Goal: Task Accomplishment & Management: Manage account settings

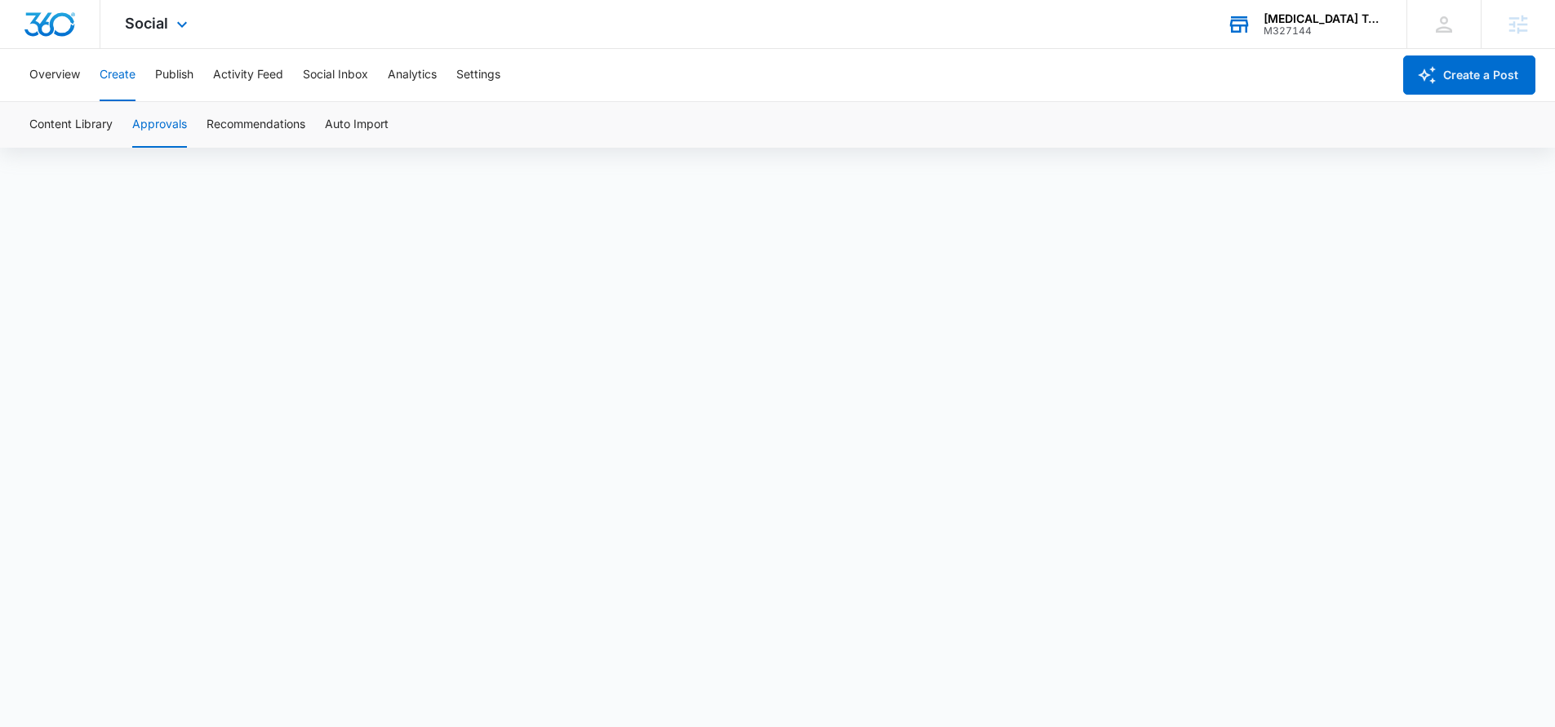
click at [1337, 34] on div "M327144" at bounding box center [1323, 30] width 119 height 11
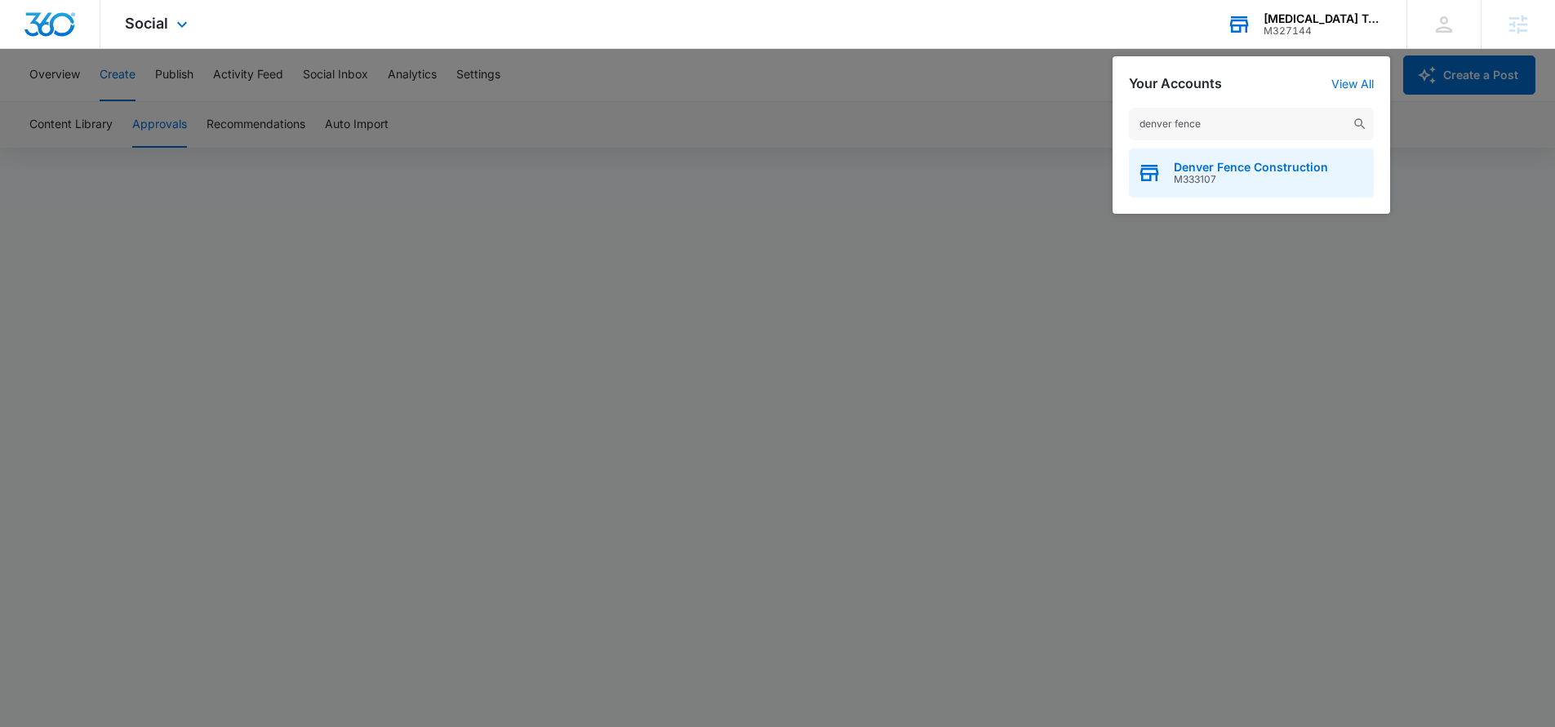
type input "denver fence"
click at [1281, 175] on span "M333107" at bounding box center [1251, 179] width 154 height 11
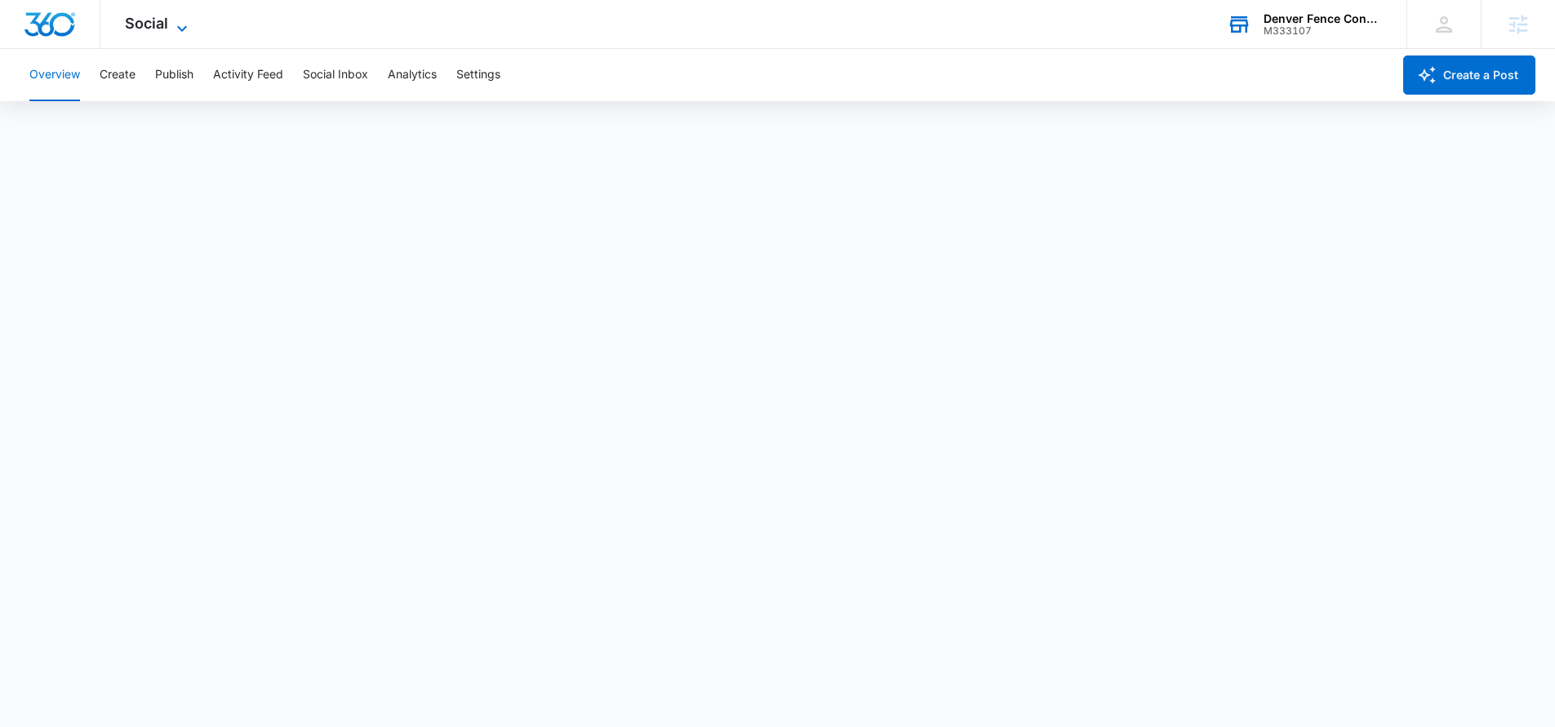
click at [177, 25] on icon at bounding box center [182, 28] width 10 height 6
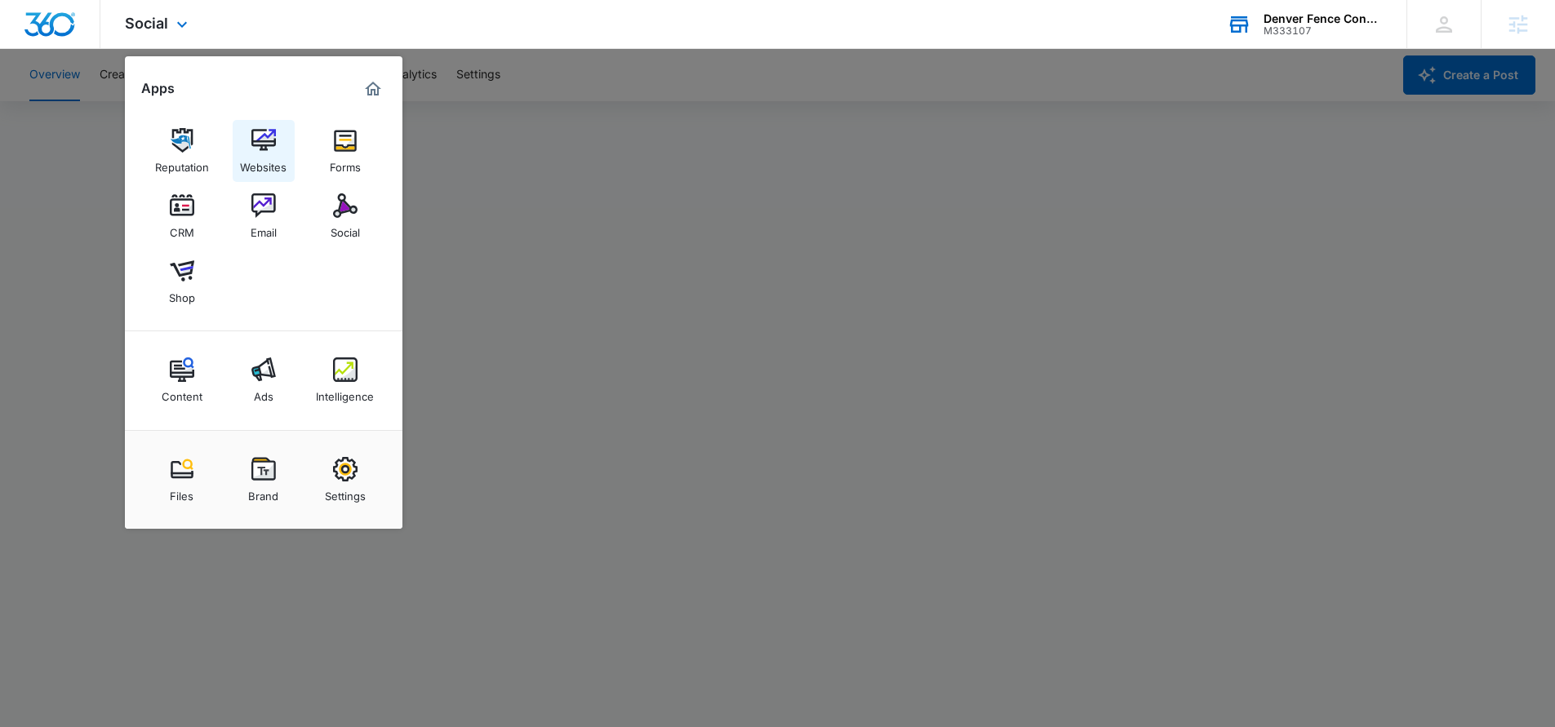
click at [250, 163] on div "Websites" at bounding box center [263, 163] width 47 height 21
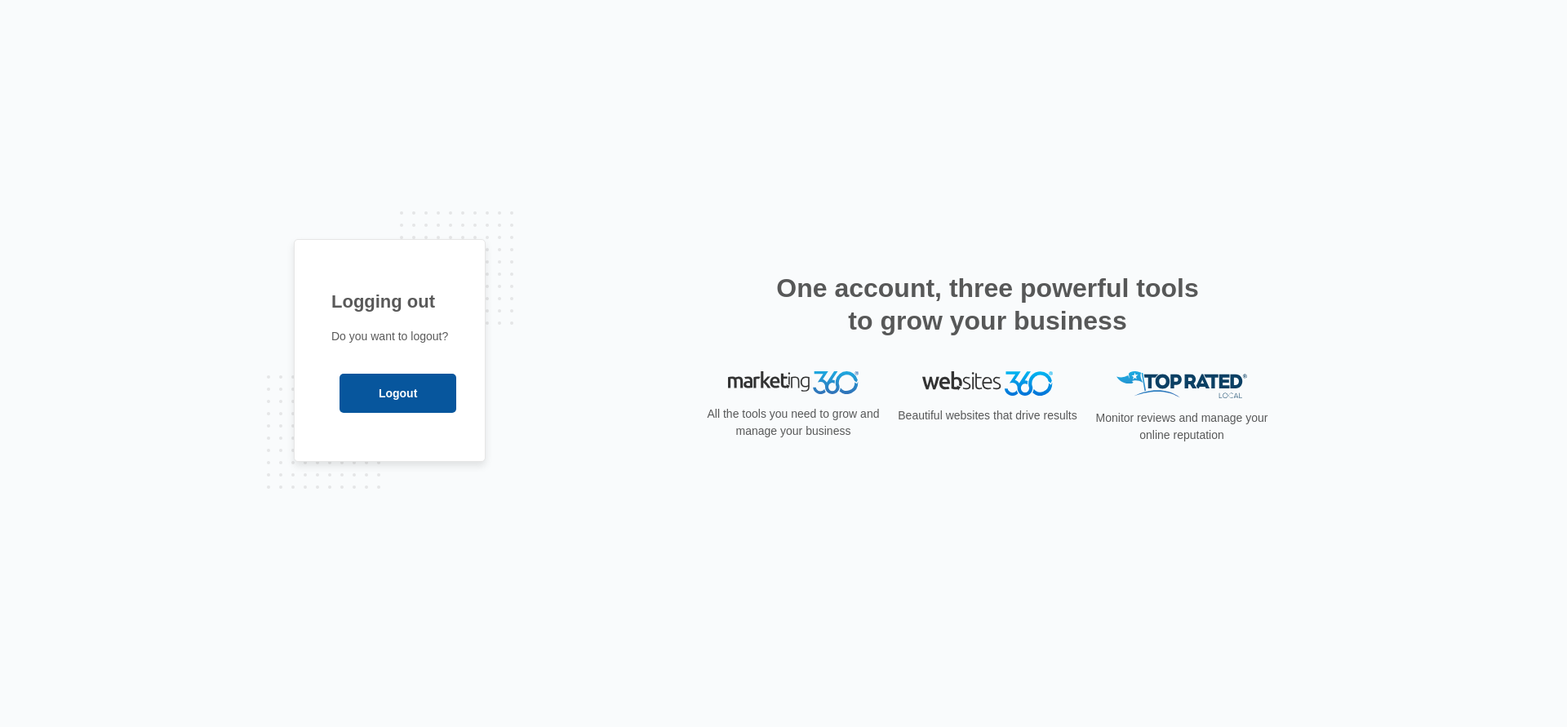
click at [420, 397] on input "Logout" at bounding box center [398, 393] width 117 height 39
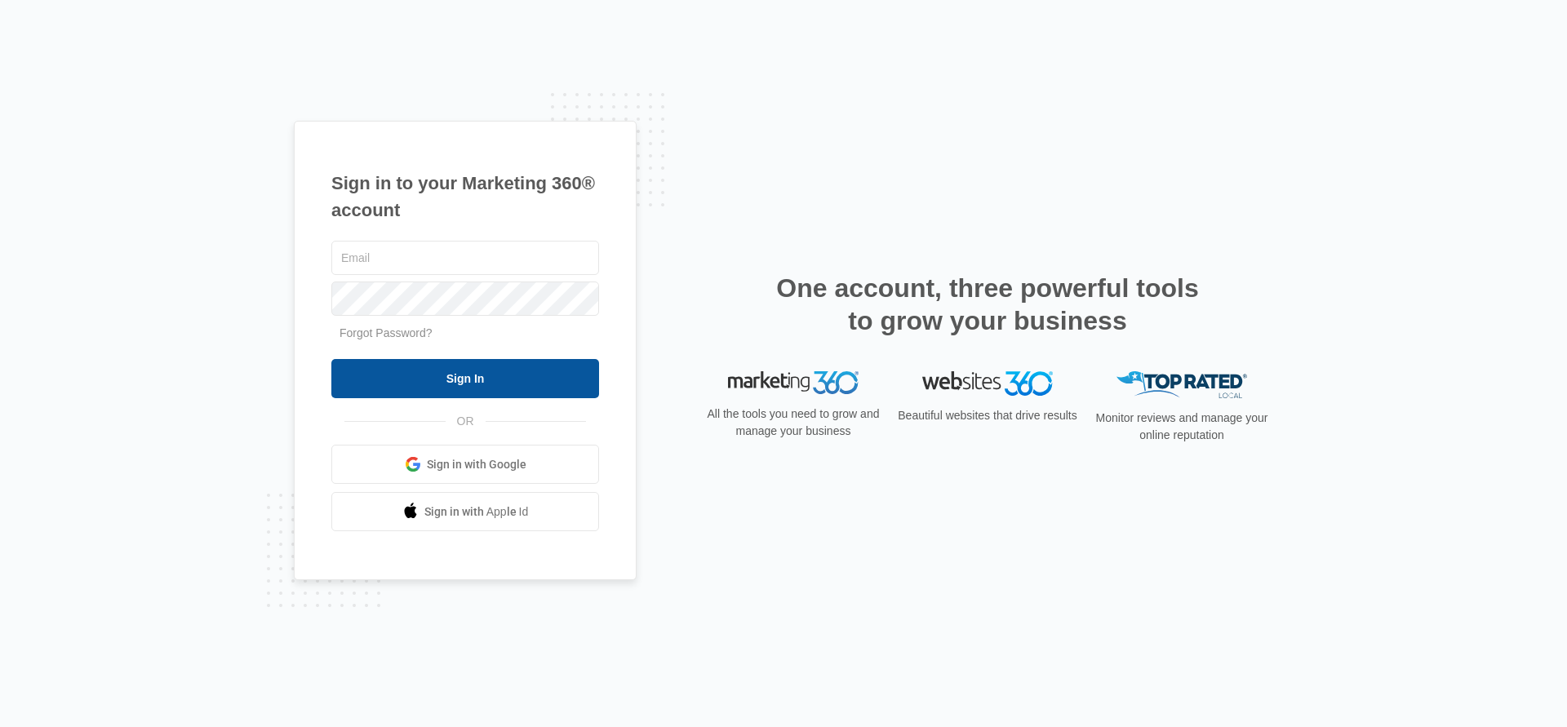
type input "[PERSON_NAME][EMAIL_ADDRESS][PERSON_NAME][DOMAIN_NAME]"
click at [559, 396] on input "Sign In" at bounding box center [465, 378] width 268 height 39
